Goal: Understand process/instructions: Learn how to perform a task or action

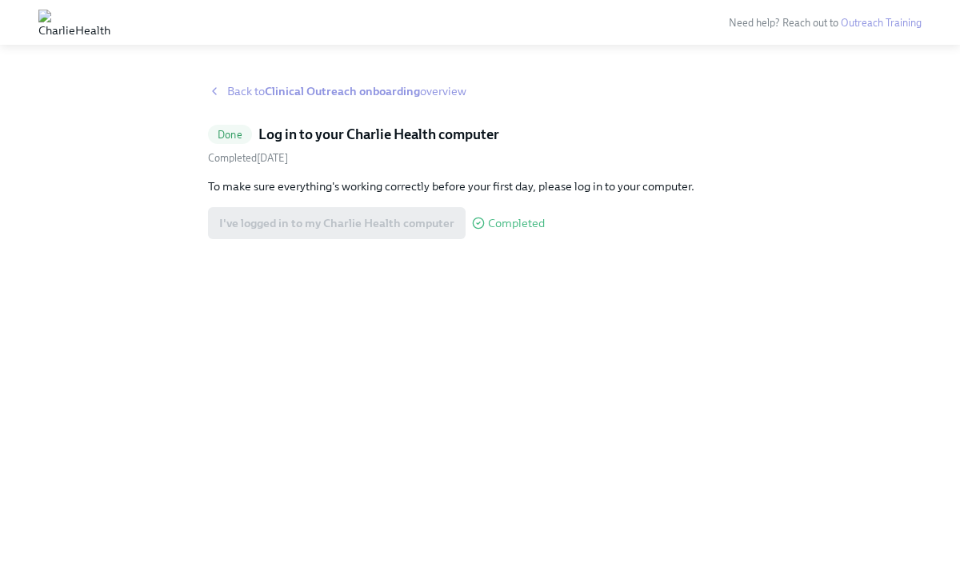
click at [290, 94] on strong "Clinical Outreach onboarding" at bounding box center [342, 91] width 155 height 14
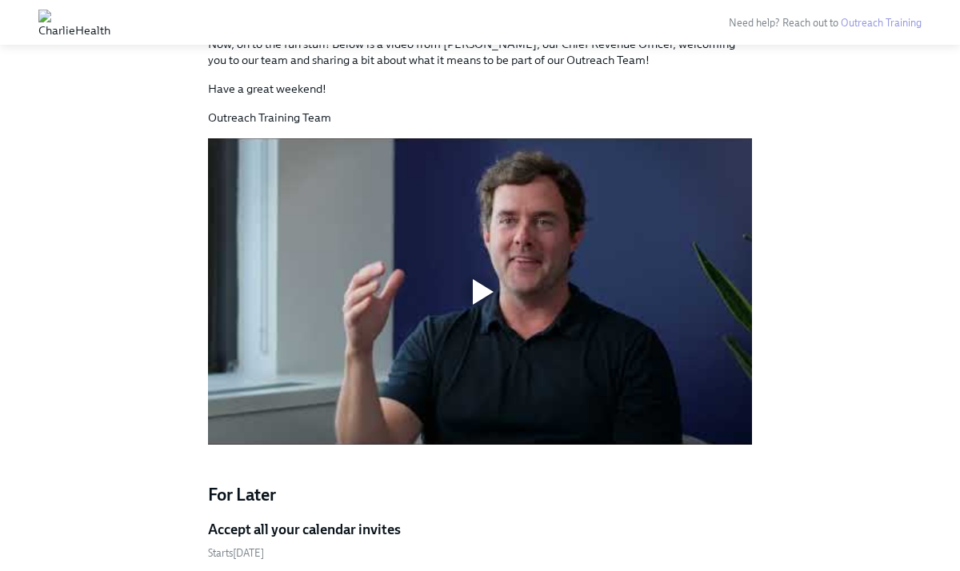
scroll to position [1058, 0]
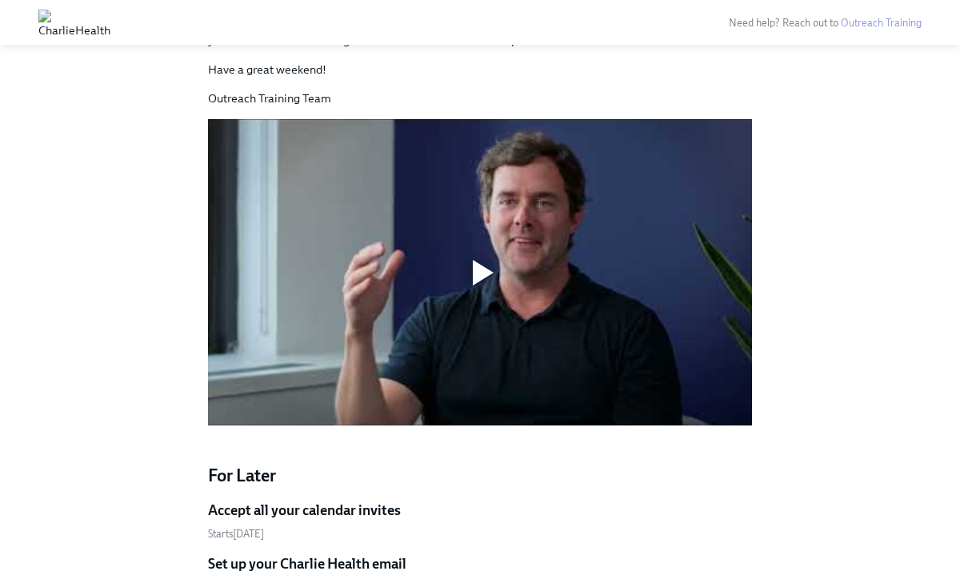
click at [481, 260] on div at bounding box center [483, 273] width 21 height 26
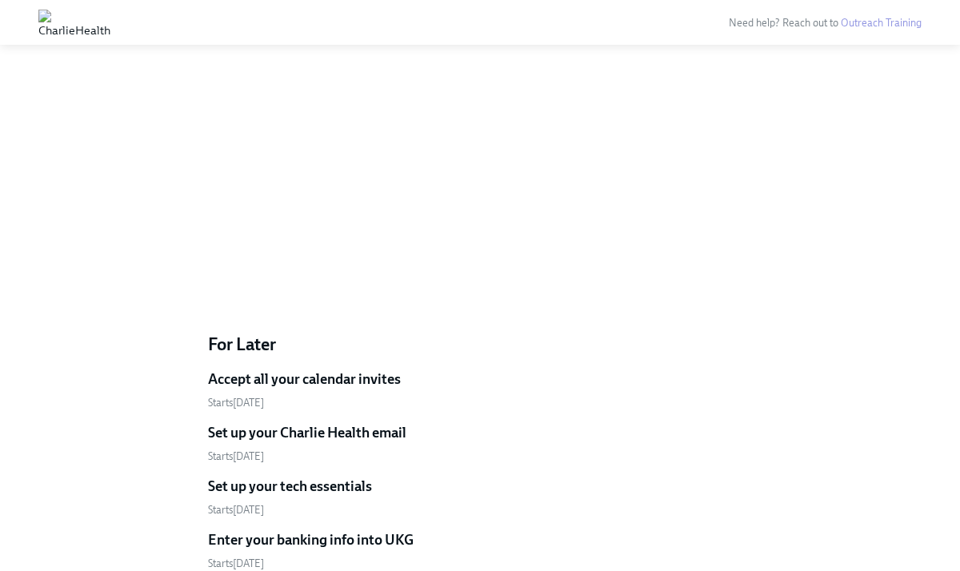
scroll to position [1208, 0]
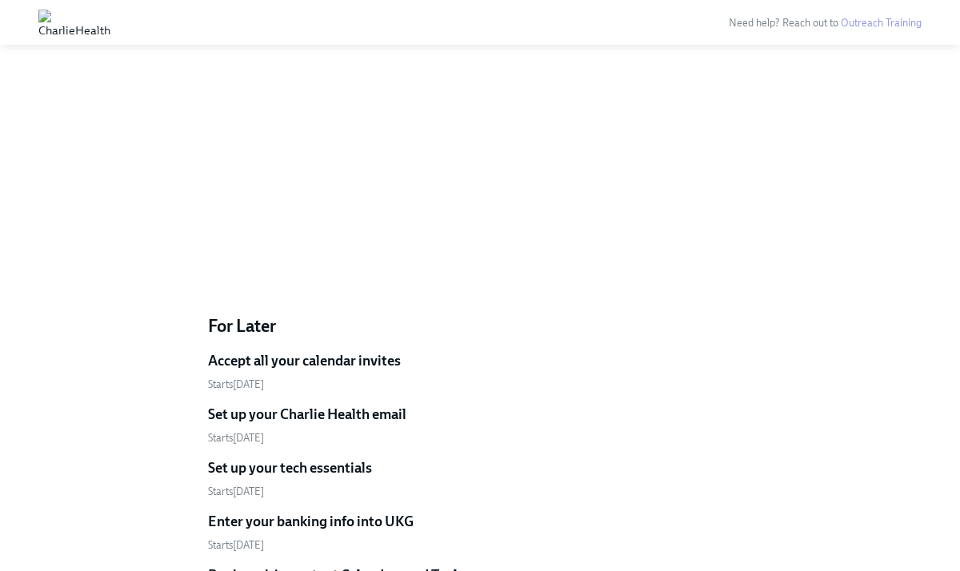
click at [338, 351] on h5 "Accept all your calendar invites" at bounding box center [304, 360] width 193 height 19
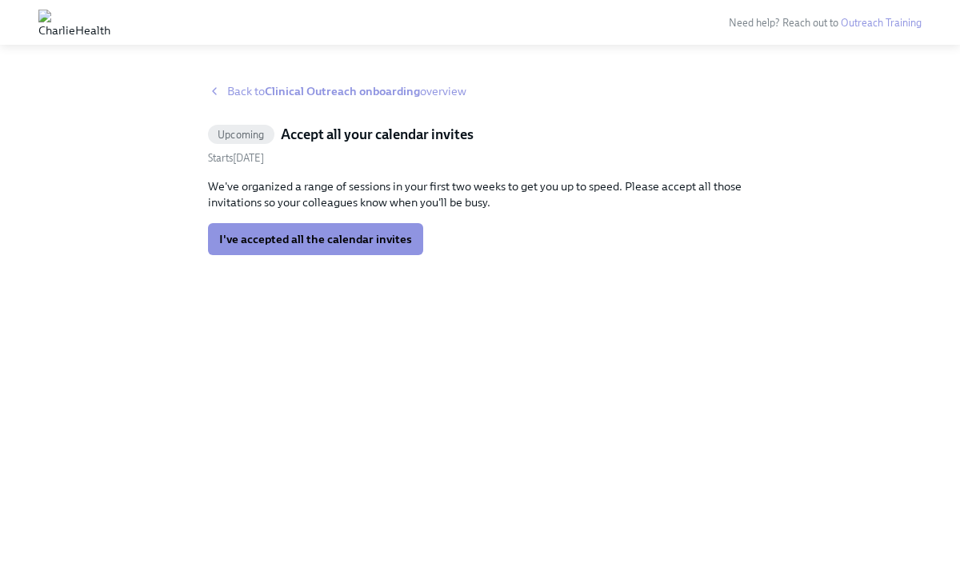
click at [219, 89] on icon at bounding box center [214, 91] width 13 height 13
